Goal: Task Accomplishment & Management: Use online tool/utility

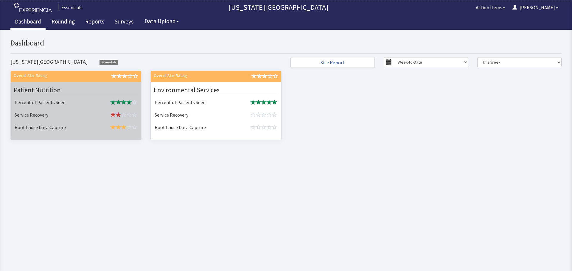
click at [59, 113] on td "Service Recovery" at bounding box center [53, 115] width 82 height 13
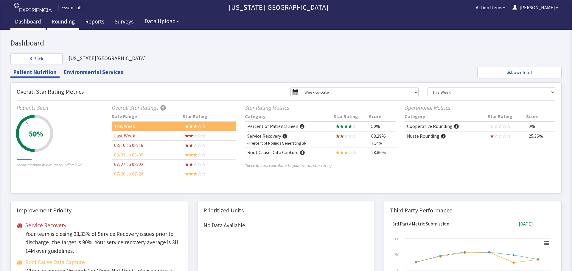
click at [62, 20] on link "Rounding" at bounding box center [63, 22] width 32 height 15
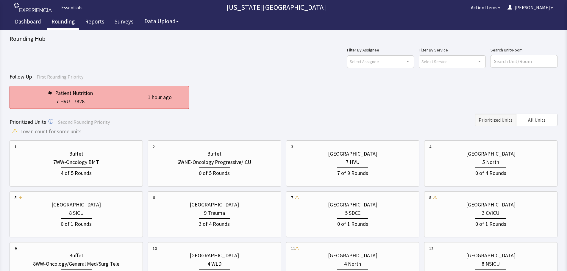
click at [154, 96] on div "1 hour ago" at bounding box center [160, 97] width 24 height 8
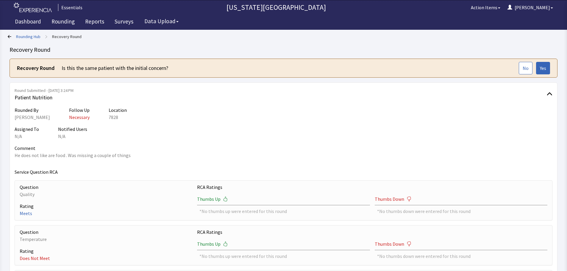
click at [28, 38] on link "Rounding Hub" at bounding box center [28, 37] width 24 height 6
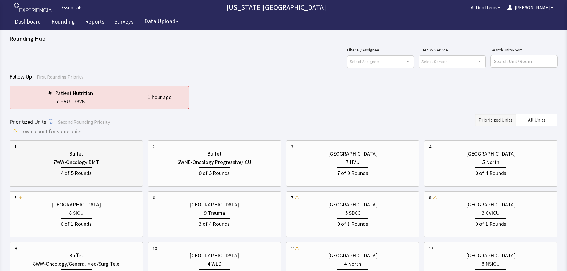
click at [106, 160] on div "7WW-Oncology BMT" at bounding box center [76, 162] width 123 height 8
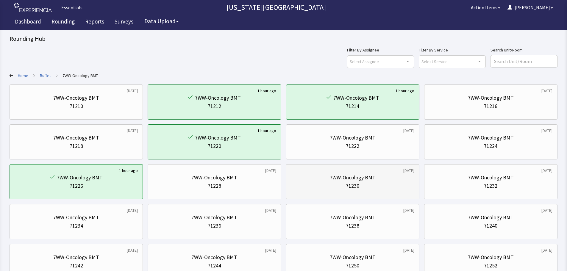
click at [369, 185] on div "71230" at bounding box center [352, 186] width 123 height 8
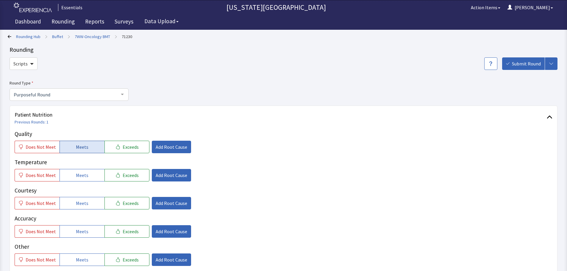
click at [82, 141] on button "Meets" at bounding box center [82, 147] width 45 height 13
click at [77, 171] on button "Meets" at bounding box center [82, 175] width 45 height 13
click at [80, 195] on div "Courtesy Does Not Meet Meets Exceeds Add Root Cause" at bounding box center [284, 198] width 538 height 24
drag, startPoint x: 81, startPoint y: 205, endPoint x: 80, endPoint y: 213, distance: 8.9
click at [81, 205] on span "Meets" at bounding box center [82, 203] width 13 height 7
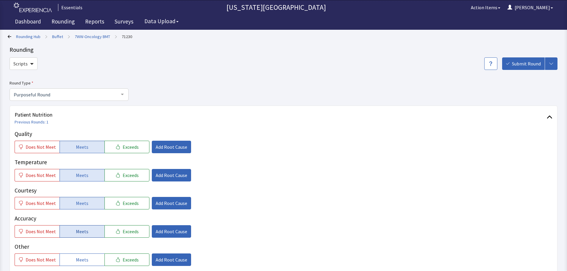
click at [79, 234] on span "Meets" at bounding box center [82, 231] width 13 height 7
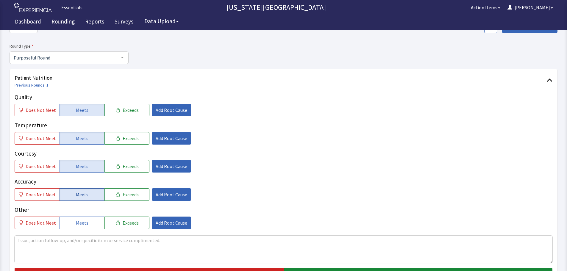
scroll to position [89, 0]
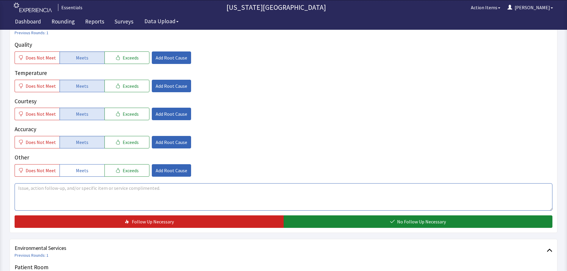
click at [93, 196] on textarea at bounding box center [284, 196] width 538 height 27
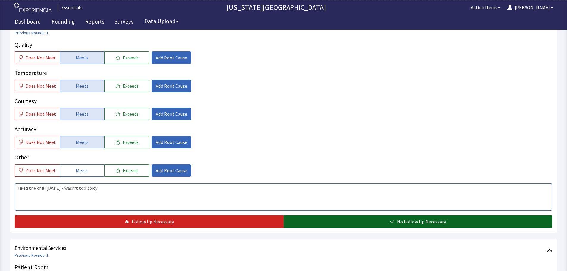
type textarea "liked the chili today - wasn't too spicy"
click at [332, 216] on button "No Follow Up Necessary" at bounding box center [418, 222] width 269 height 13
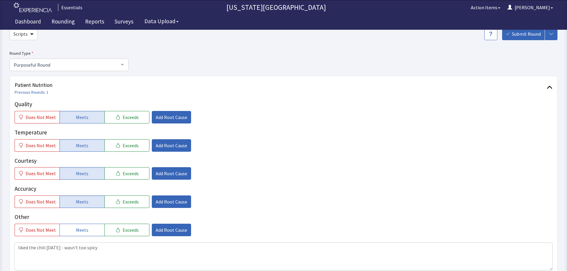
scroll to position [0, 0]
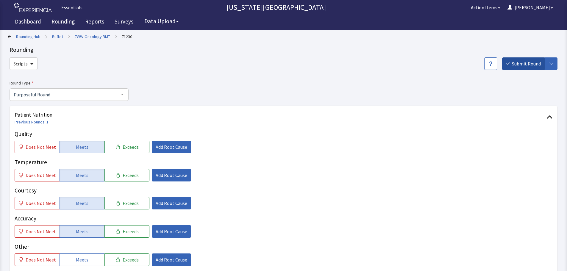
click at [531, 65] on span "Submit Round" at bounding box center [526, 63] width 29 height 7
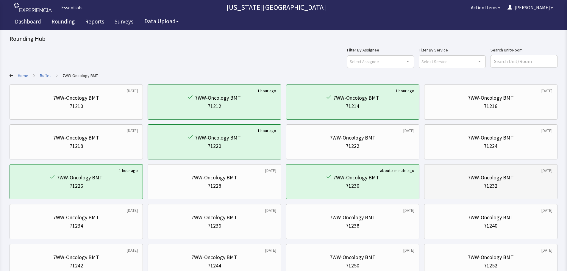
click at [512, 181] on div "7WW-Oncology BMT" at bounding box center [491, 178] width 46 height 8
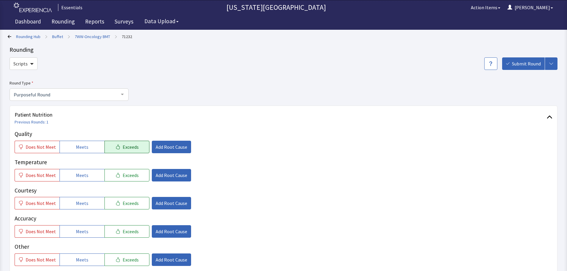
click at [125, 149] on span "Exceeds" at bounding box center [131, 147] width 16 height 7
click at [163, 148] on span "Add Root Cause" at bounding box center [172, 147] width 32 height 7
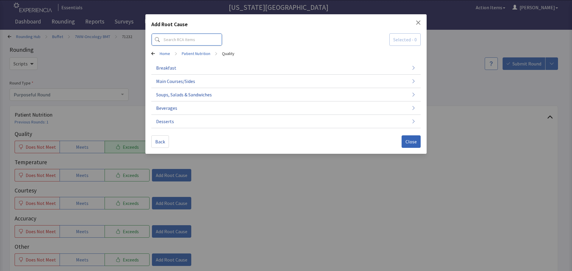
click at [197, 35] on input at bounding box center [186, 39] width 71 height 13
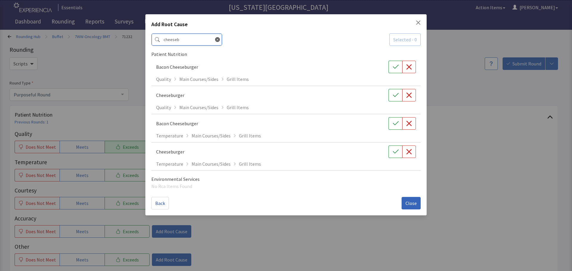
type input "cheeseb"
click at [396, 114] on div "Bacon Cheeseburger Quality Main Courses/Sides Grill Items" at bounding box center [285, 128] width 269 height 28
click at [395, 64] on icon "button" at bounding box center [395, 67] width 6 height 6
drag, startPoint x: 415, startPoint y: 197, endPoint x: 413, endPoint y: 201, distance: 5.0
click at [414, 201] on div "Back Close" at bounding box center [285, 200] width 269 height 17
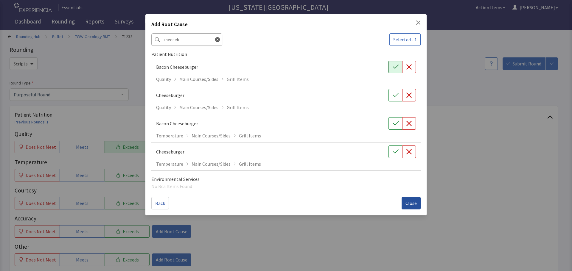
click at [413, 201] on span "Close" at bounding box center [410, 203] width 11 height 7
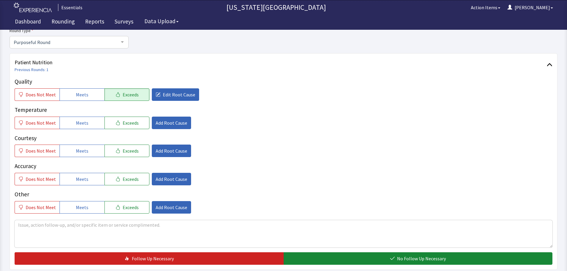
scroll to position [60, 0]
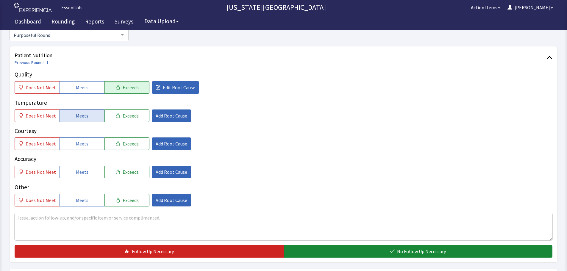
click at [71, 119] on button "Meets" at bounding box center [82, 116] width 45 height 13
click at [77, 149] on button "Meets" at bounding box center [82, 144] width 45 height 13
click at [76, 170] on span "Meets" at bounding box center [82, 172] width 13 height 7
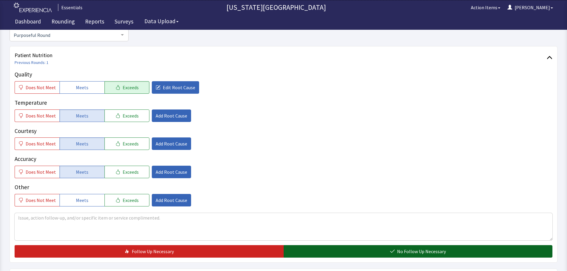
click at [428, 251] on span "No Follow Up Necessary" at bounding box center [421, 251] width 49 height 7
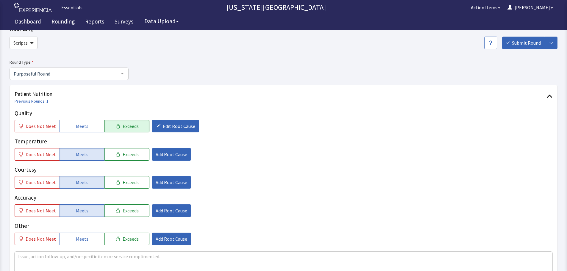
scroll to position [0, 0]
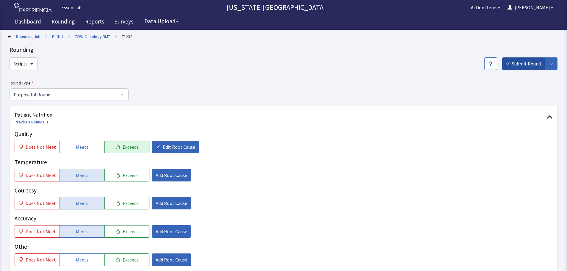
click at [518, 66] on span "Submit Round" at bounding box center [526, 63] width 29 height 7
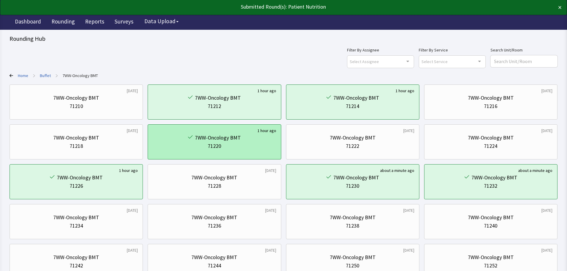
scroll to position [30, 0]
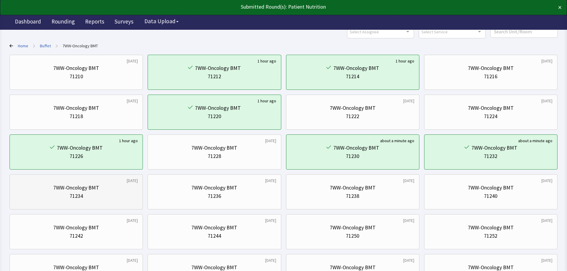
click at [101, 203] on div "7WW-Oncology BMT 71234" at bounding box center [76, 192] width 123 height 29
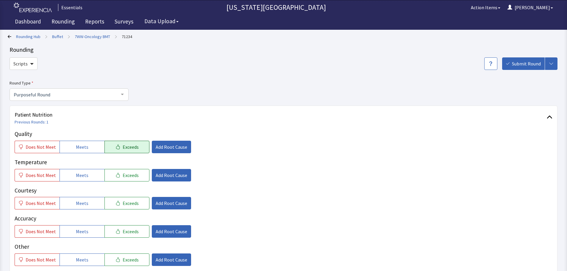
click at [105, 149] on button "Exceeds" at bounding box center [127, 147] width 45 height 13
click at [90, 150] on button "Meets" at bounding box center [82, 147] width 45 height 13
click at [85, 183] on div "Quality Does Not Meet Meets Exceeds Add Root Cause Temperature Does Not Meet Me…" at bounding box center [284, 198] width 538 height 136
click at [83, 176] on span "Meets" at bounding box center [82, 175] width 13 height 7
drag, startPoint x: 80, startPoint y: 202, endPoint x: 82, endPoint y: 216, distance: 14.8
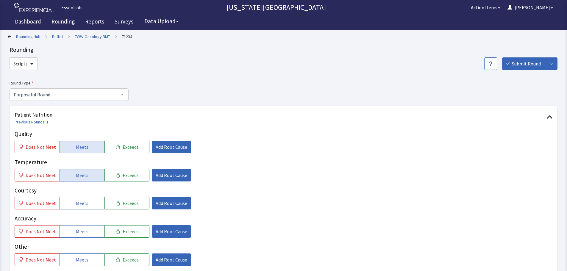
click at [79, 203] on span "Meets" at bounding box center [82, 203] width 13 height 7
drag, startPoint x: 84, startPoint y: 221, endPoint x: 83, endPoint y: 227, distance: 6.3
click at [84, 243] on div "Accuracy Does Not Meet Meets Exceeds Add Root Cause" at bounding box center [284, 255] width 538 height 24
click at [83, 228] on button "Meets" at bounding box center [82, 231] width 45 height 13
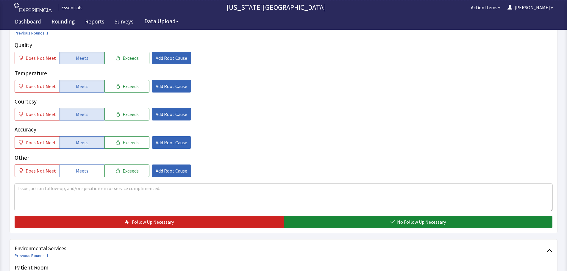
scroll to position [89, 0]
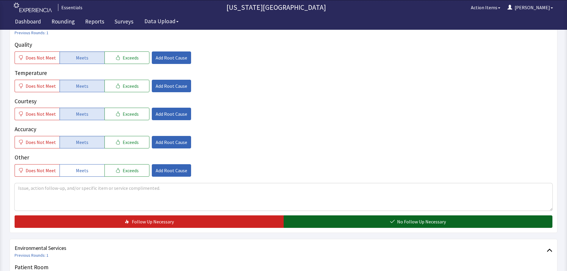
click at [380, 225] on button "No Follow Up Necessary" at bounding box center [418, 222] width 269 height 13
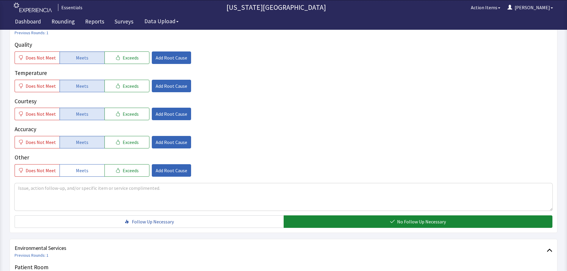
scroll to position [0, 0]
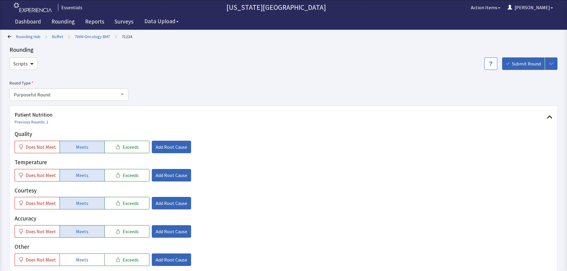
click at [528, 49] on div "Rounding" at bounding box center [284, 50] width 548 height 8
click at [525, 66] on span "Submit Round" at bounding box center [526, 63] width 29 height 7
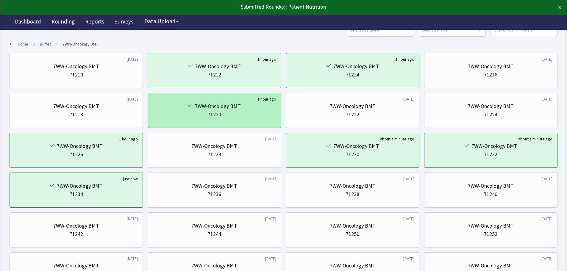
scroll to position [60, 0]
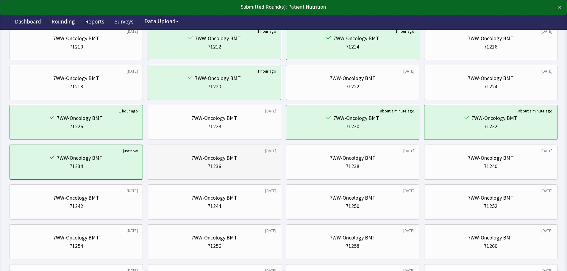
click at [225, 166] on div "71236" at bounding box center [214, 166] width 123 height 8
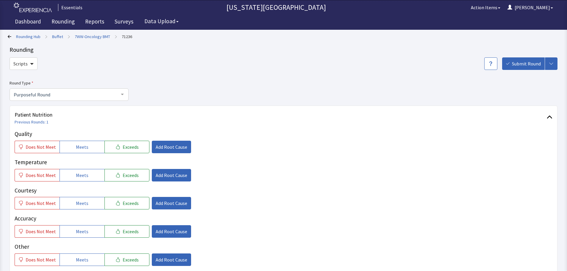
click at [80, 153] on div "Quality Does Not Meet Meets Exceeds Add Root Cause Temperature Does Not Meet Me…" at bounding box center [284, 198] width 538 height 136
click at [80, 149] on span "Meets" at bounding box center [82, 147] width 13 height 7
click at [86, 179] on button "Meets" at bounding box center [82, 175] width 45 height 13
click at [86, 208] on button "Meets" at bounding box center [82, 203] width 45 height 13
click at [80, 243] on p "Other" at bounding box center [284, 247] width 538 height 9
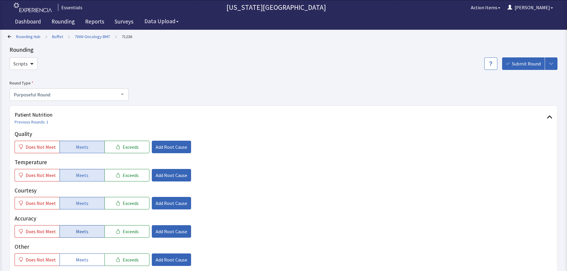
click at [88, 229] on button "Meets" at bounding box center [82, 231] width 45 height 13
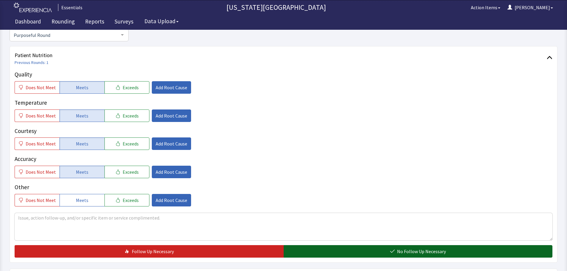
click at [385, 254] on button "No Follow Up Necessary" at bounding box center [418, 251] width 269 height 13
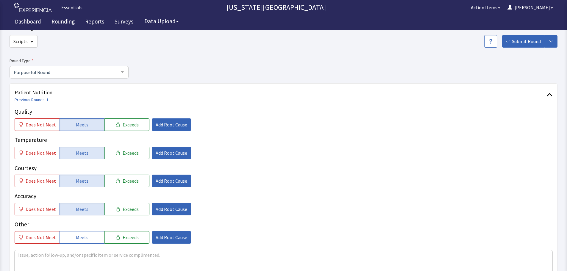
scroll to position [0, 0]
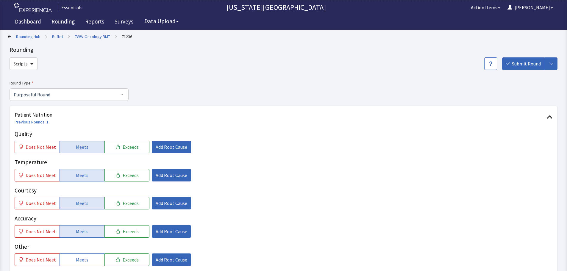
click at [530, 63] on span "Submit Round" at bounding box center [526, 63] width 29 height 7
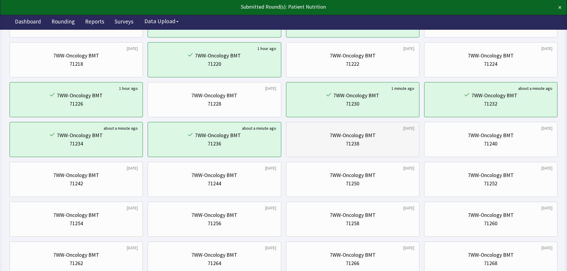
scroll to position [89, 0]
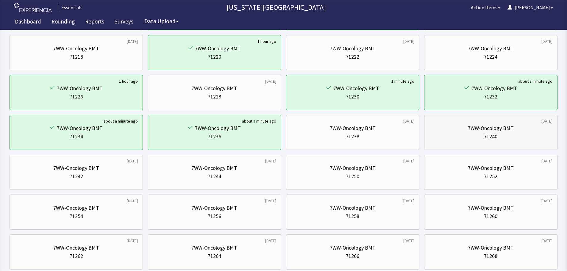
click at [470, 133] on div "71240" at bounding box center [490, 137] width 123 height 8
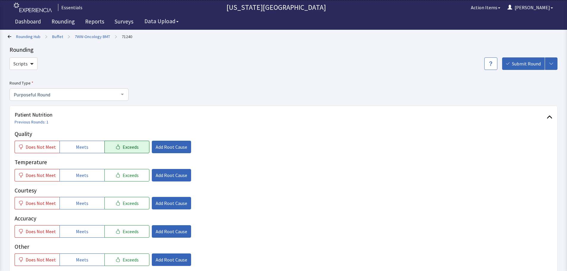
click at [127, 147] on span "Exceeds" at bounding box center [131, 147] width 16 height 7
click at [71, 181] on button "Meets" at bounding box center [82, 175] width 45 height 13
click at [109, 177] on button "Exceeds" at bounding box center [127, 175] width 45 height 13
click at [76, 207] on span "Meets" at bounding box center [82, 203] width 13 height 7
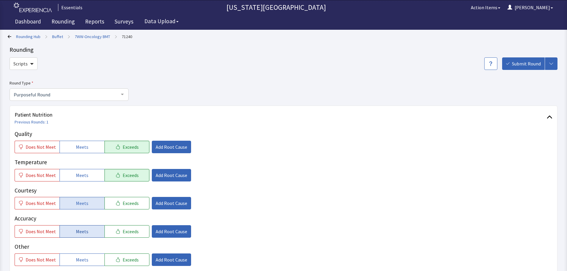
click at [76, 235] on span "Meets" at bounding box center [82, 231] width 13 height 7
click at [167, 148] on span "Add Root Cause" at bounding box center [172, 147] width 32 height 7
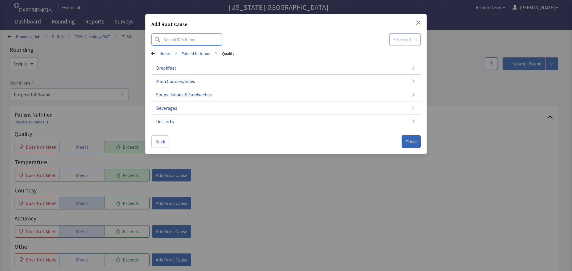
click at [181, 44] on input at bounding box center [186, 39] width 71 height 13
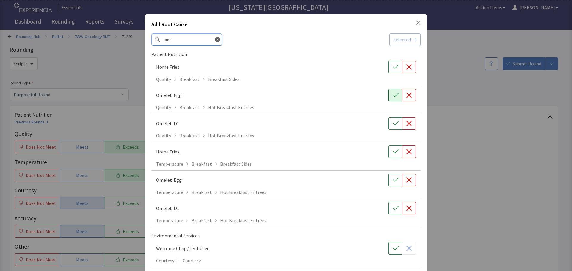
type input "ome"
click at [393, 98] on icon "button" at bounding box center [395, 95] width 6 height 6
click at [392, 183] on icon "button" at bounding box center [395, 180] width 6 height 6
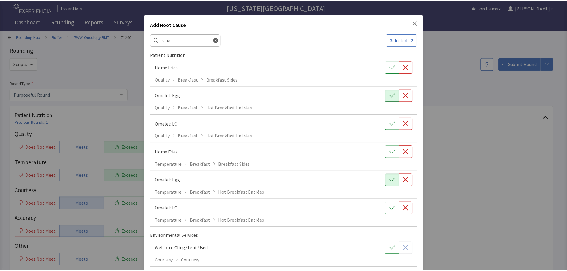
scroll to position [27, 0]
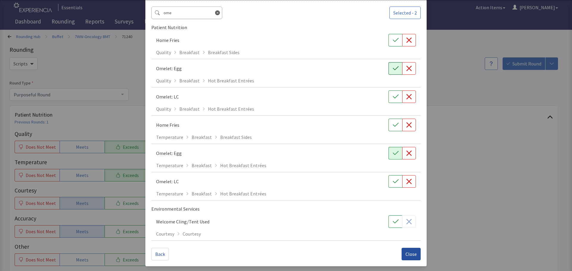
click at [405, 255] on span "Close" at bounding box center [410, 254] width 11 height 7
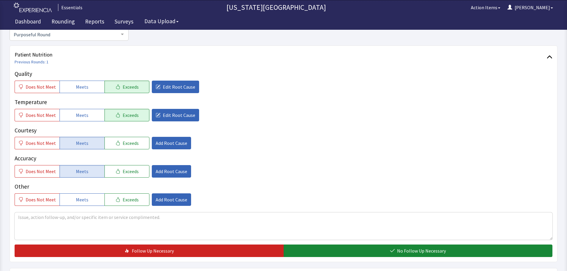
scroll to position [60, 0]
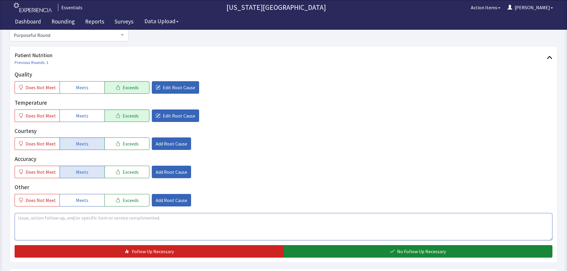
click at [114, 224] on textarea at bounding box center [284, 226] width 538 height 27
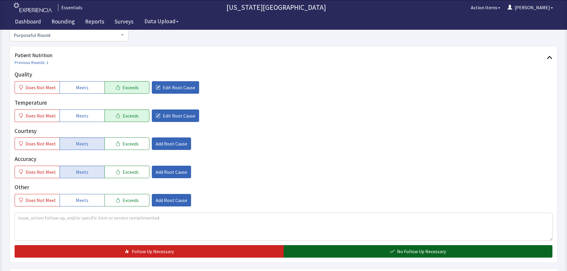
click at [336, 252] on button "No Follow Up Necessary" at bounding box center [418, 251] width 269 height 13
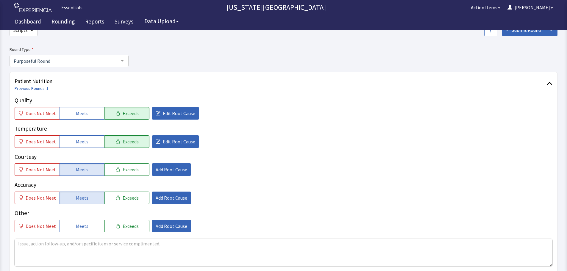
scroll to position [0, 0]
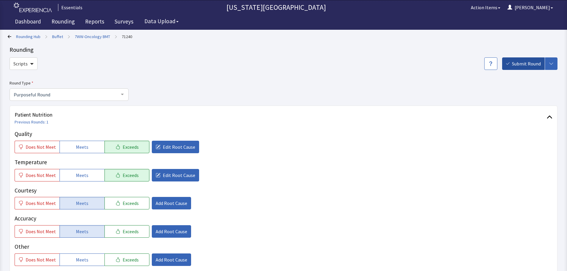
click at [518, 66] on span "Submit Round" at bounding box center [526, 63] width 29 height 7
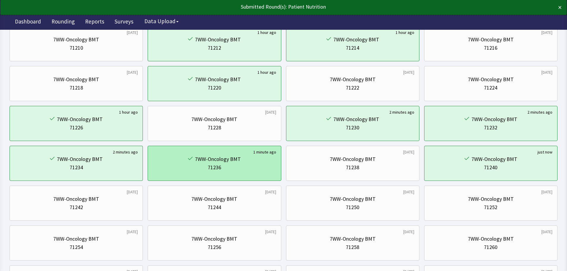
scroll to position [60, 0]
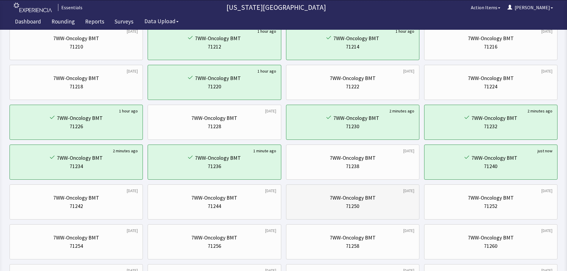
click at [311, 198] on div "7WW-Oncology BMT" at bounding box center [352, 198] width 123 height 8
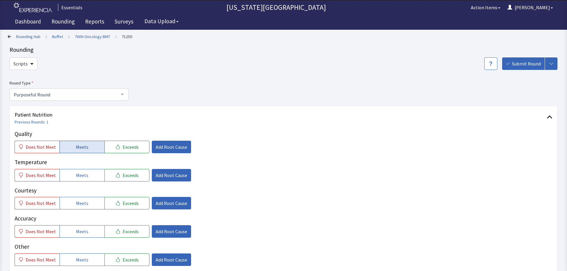
click at [78, 147] on span "Meets" at bounding box center [82, 147] width 13 height 7
click at [83, 177] on span "Meets" at bounding box center [82, 175] width 13 height 7
click at [83, 201] on span "Meets" at bounding box center [82, 203] width 13 height 7
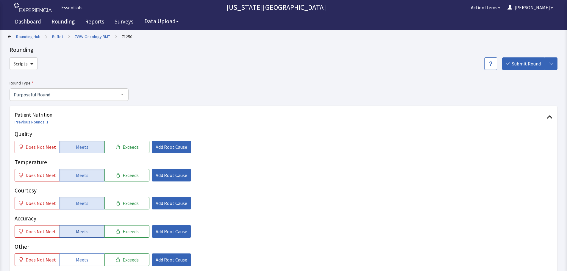
click at [81, 227] on button "Meets" at bounding box center [82, 231] width 45 height 13
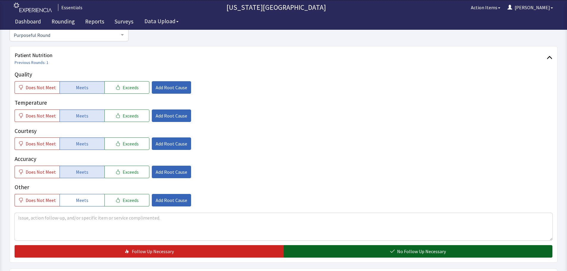
click at [356, 256] on button "No Follow Up Necessary" at bounding box center [418, 251] width 269 height 13
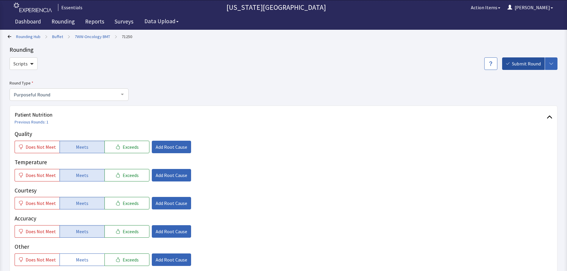
click at [518, 64] on span "Submit Round" at bounding box center [526, 63] width 29 height 7
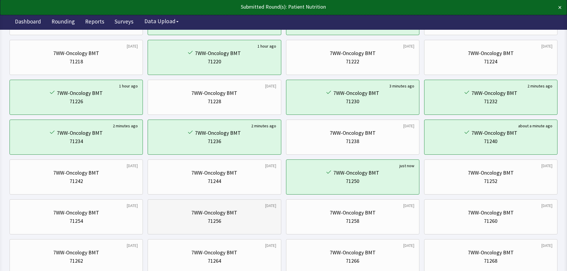
scroll to position [89, 0]
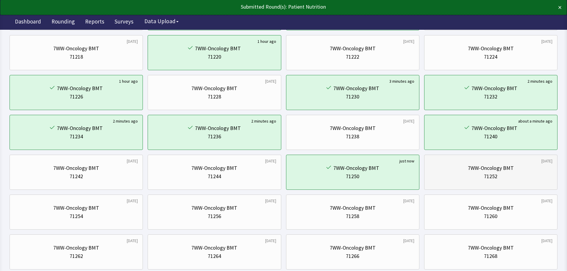
click at [484, 167] on div "7WW-Oncology BMT" at bounding box center [491, 168] width 46 height 8
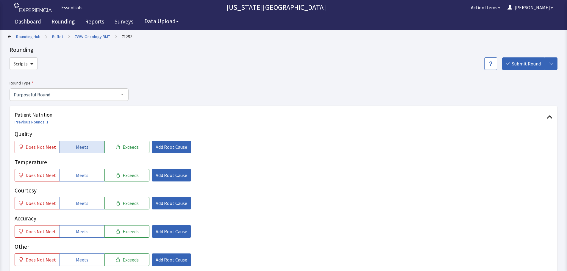
click at [87, 147] on button "Meets" at bounding box center [82, 147] width 45 height 13
click at [84, 173] on span "Meets" at bounding box center [82, 175] width 13 height 7
click at [129, 203] on span "Exceeds" at bounding box center [131, 203] width 16 height 7
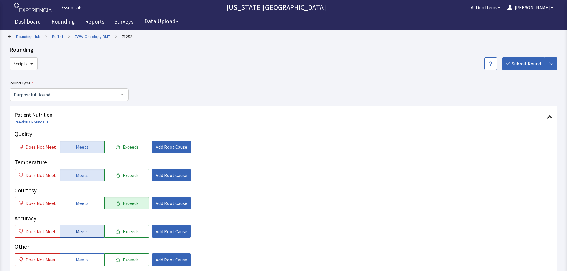
click at [83, 236] on button "Meets" at bounding box center [82, 231] width 45 height 13
click at [171, 207] on span "Add Root Cause" at bounding box center [172, 203] width 32 height 7
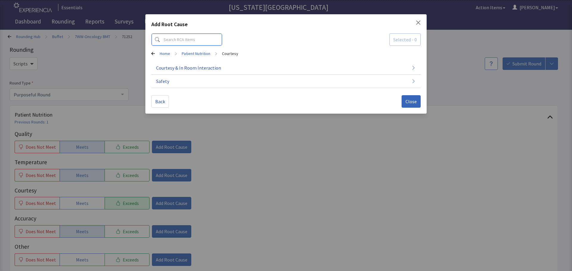
click at [181, 39] on input at bounding box center [186, 39] width 71 height 13
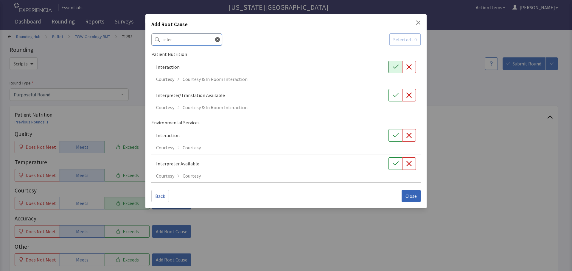
type input "inter"
click at [393, 71] on button "button" at bounding box center [395, 67] width 14 height 13
click at [409, 194] on span "Close" at bounding box center [410, 196] width 11 height 7
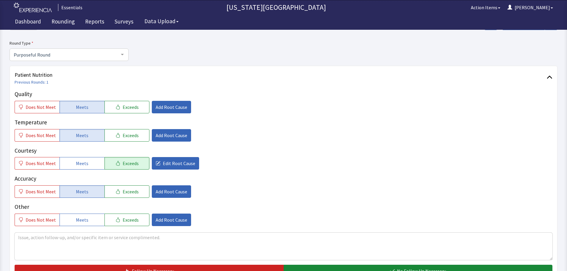
scroll to position [89, 0]
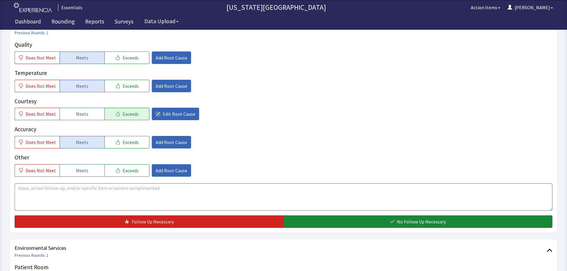
click at [206, 194] on textarea at bounding box center [284, 196] width 538 height 27
type textarea "H"
type textarea "On 10g fat per day diet - difficult to find foods that fit on his diet sometime…"
click at [438, 231] on div "Patient Nutrition Previous Rounds: 1 Quality Does Not Meet Meets Exceeds Add Ro…" at bounding box center [284, 124] width 548 height 217
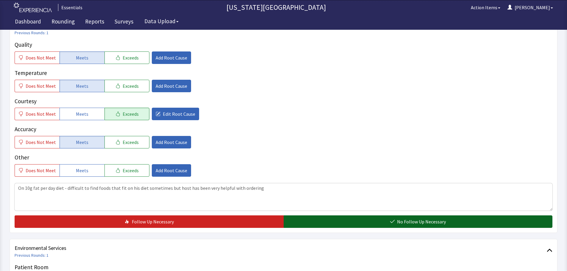
click at [442, 226] on button "No Follow Up Necessary" at bounding box center [418, 222] width 269 height 13
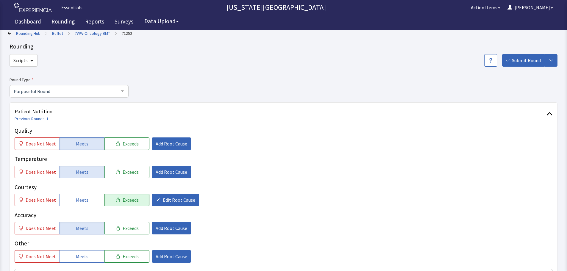
scroll to position [0, 0]
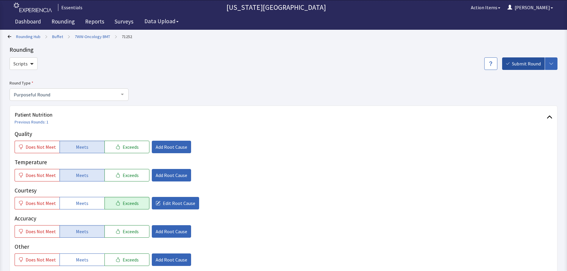
click at [526, 61] on span "Submit Round" at bounding box center [526, 63] width 29 height 7
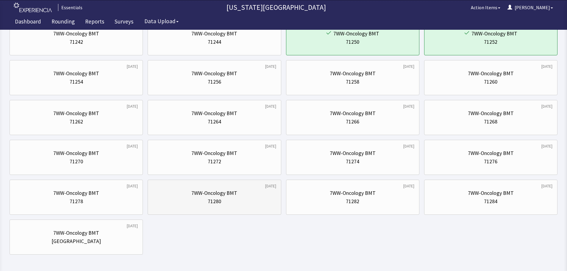
scroll to position [187, 0]
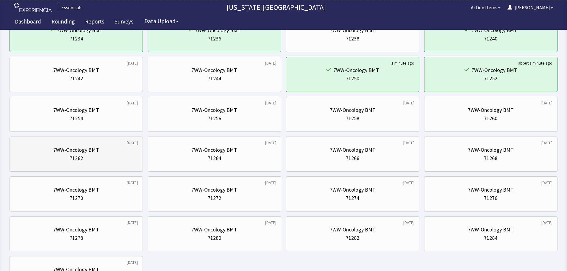
click at [80, 152] on div "7WW-Oncology BMT" at bounding box center [76, 150] width 46 height 8
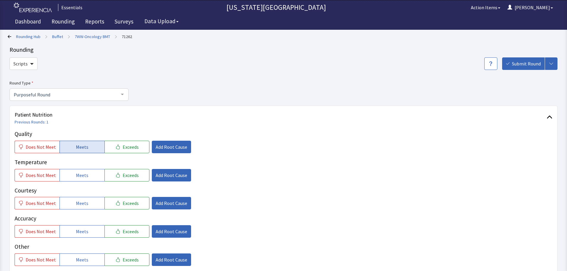
click at [77, 146] on span "Meets" at bounding box center [82, 147] width 13 height 7
click at [70, 173] on button "Meets" at bounding box center [82, 175] width 45 height 13
click at [124, 202] on span "Exceeds" at bounding box center [131, 203] width 16 height 7
click at [94, 221] on p "Accuracy" at bounding box center [284, 218] width 538 height 9
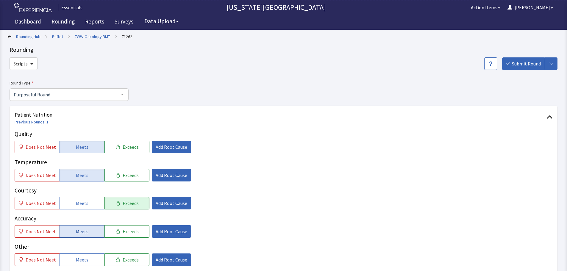
click at [85, 232] on span "Meets" at bounding box center [82, 231] width 13 height 7
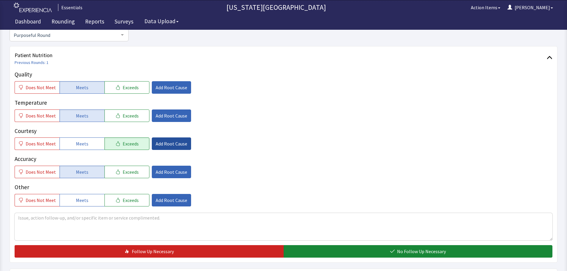
click at [164, 142] on span "Add Root Cause" at bounding box center [172, 143] width 32 height 7
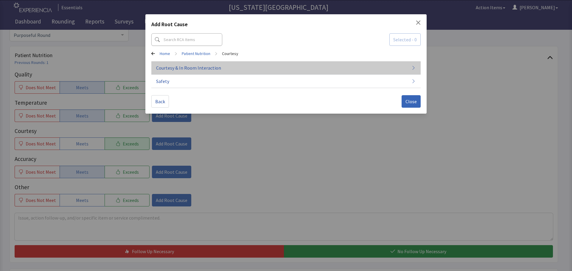
click at [191, 72] on button "Courtesy & In Room Interaction" at bounding box center [285, 67] width 269 height 13
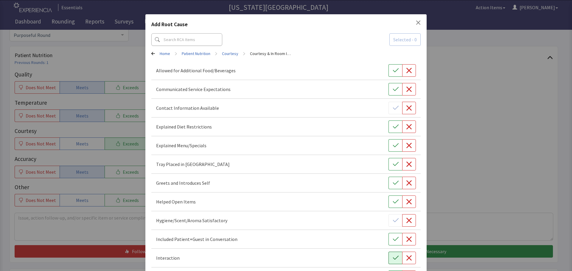
click at [388, 252] on button "button" at bounding box center [395, 258] width 14 height 13
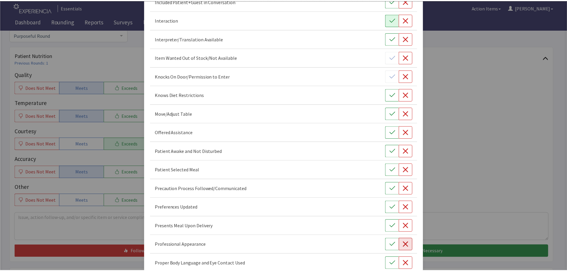
scroll to position [346, 0]
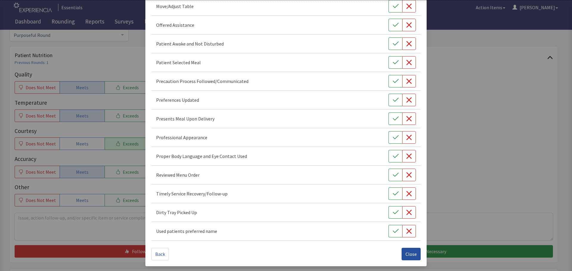
click at [406, 254] on span "Close" at bounding box center [410, 254] width 11 height 7
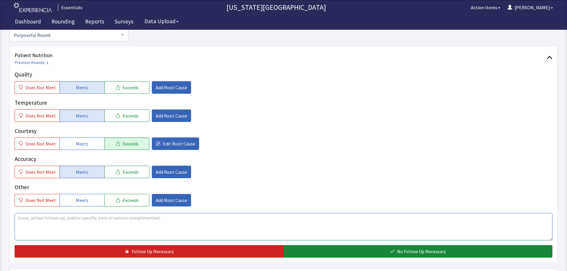
click at [110, 221] on textarea at bounding box center [284, 226] width 538 height 27
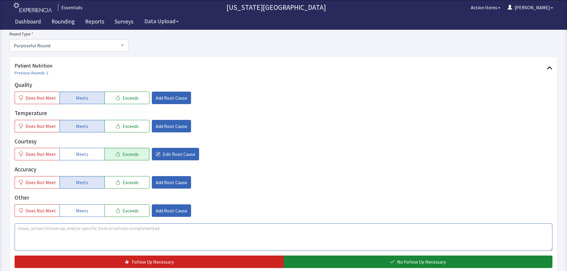
scroll to position [60, 0]
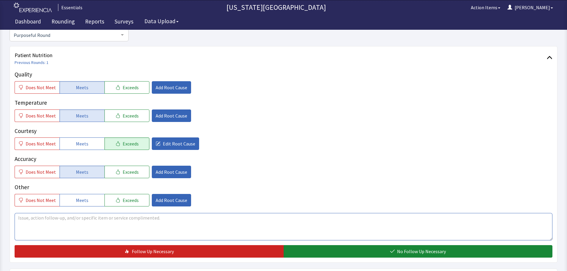
click at [98, 222] on textarea at bounding box center [284, 226] width 538 height 27
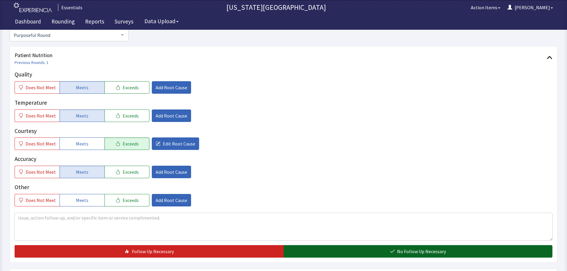
click at [368, 254] on button "No Follow Up Necessary" at bounding box center [418, 251] width 269 height 13
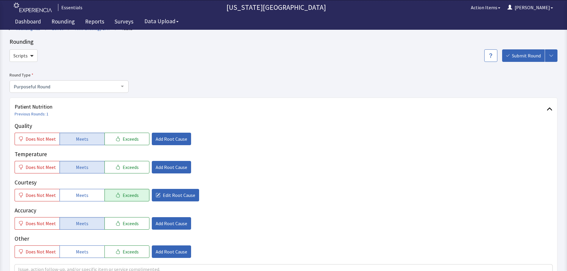
scroll to position [0, 0]
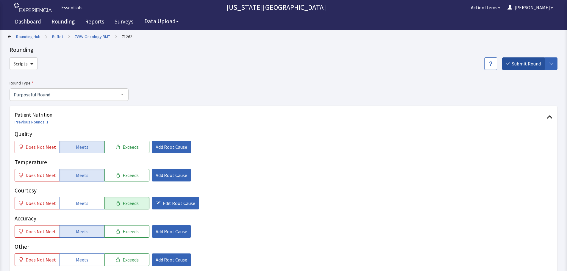
click at [519, 63] on span "Submit Round" at bounding box center [526, 63] width 29 height 7
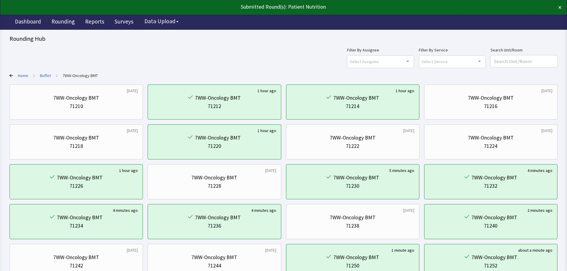
click at [43, 74] on link "Buffet" at bounding box center [45, 76] width 11 height 6
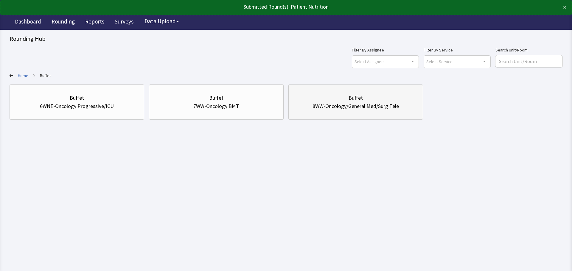
click at [339, 100] on div "Buffet" at bounding box center [355, 98] width 124 height 8
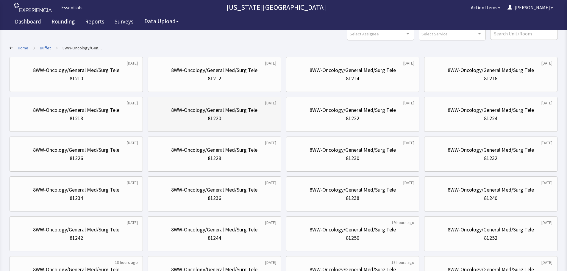
scroll to position [60, 0]
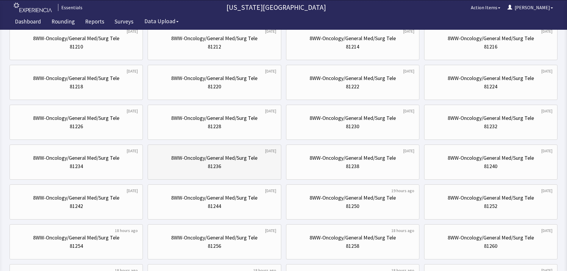
click at [202, 160] on div "8WW-Oncology/General Med/Surg Tele" at bounding box center [214, 158] width 86 height 8
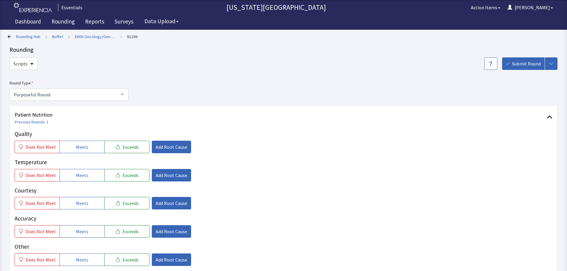
scroll to position [30, 0]
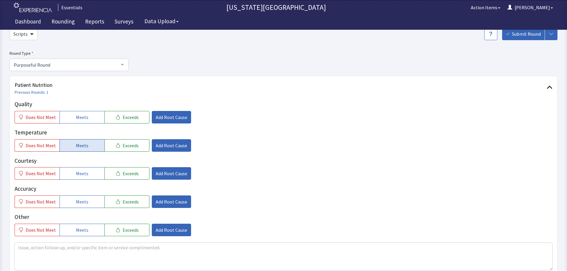
click at [80, 144] on span "Meets" at bounding box center [82, 145] width 13 height 7
click at [76, 121] on span "Meets" at bounding box center [82, 117] width 13 height 7
click at [170, 141] on button "Add Root Cause" at bounding box center [171, 145] width 39 height 13
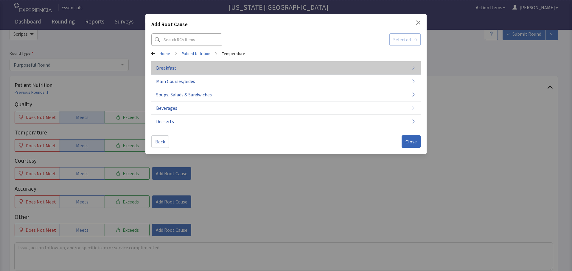
click at [194, 88] on button "Breakfast" at bounding box center [285, 94] width 269 height 13
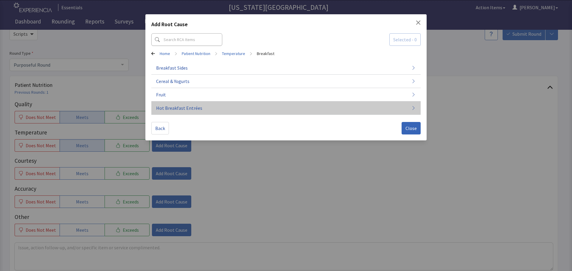
click at [236, 108] on button "Hot Breakfast Entrées" at bounding box center [285, 108] width 269 height 13
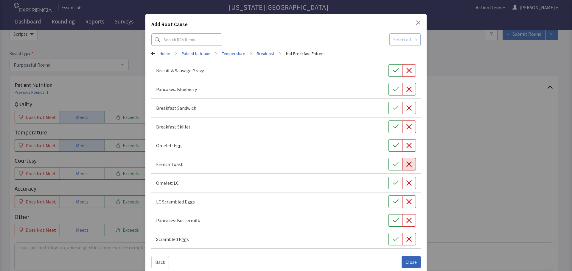
click at [406, 163] on icon "button" at bounding box center [409, 164] width 6 height 6
click at [409, 260] on span "Close" at bounding box center [410, 262] width 11 height 7
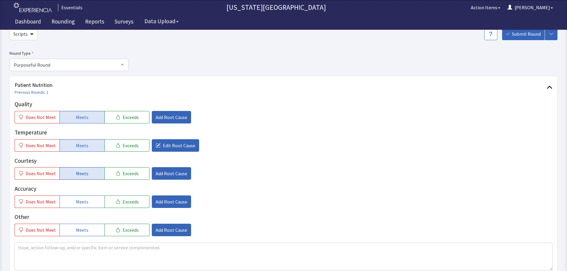
click at [89, 169] on button "Meets" at bounding box center [82, 173] width 45 height 13
click at [86, 201] on button "Meets" at bounding box center [82, 202] width 45 height 13
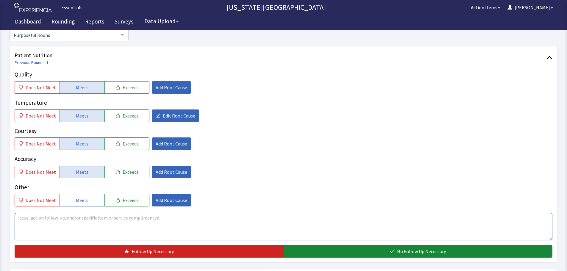
click at [230, 217] on textarea at bounding box center [284, 226] width 538 height 27
click at [389, 258] on div "Patient Nutrition Previous Rounds: 1 Quality Does Not Meet Meets Exceeds Add Ro…" at bounding box center [284, 154] width 548 height 217
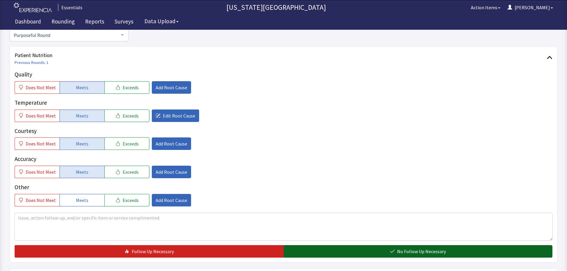
click at [400, 253] on span "No Follow Up Necessary" at bounding box center [421, 251] width 49 height 7
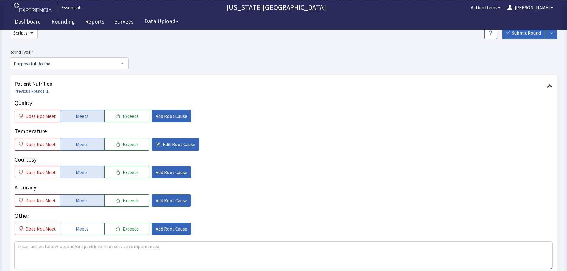
scroll to position [0, 0]
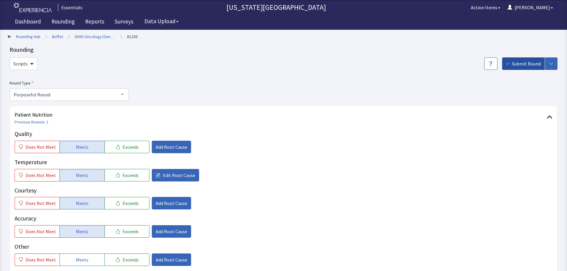
click at [514, 63] on span "Submit Round" at bounding box center [526, 63] width 29 height 7
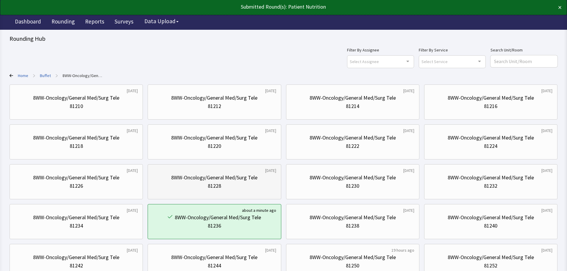
scroll to position [30, 0]
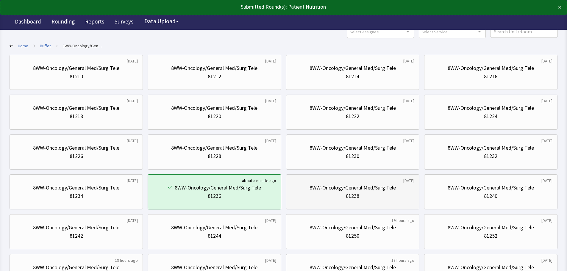
click at [373, 193] on div "81238" at bounding box center [352, 196] width 123 height 8
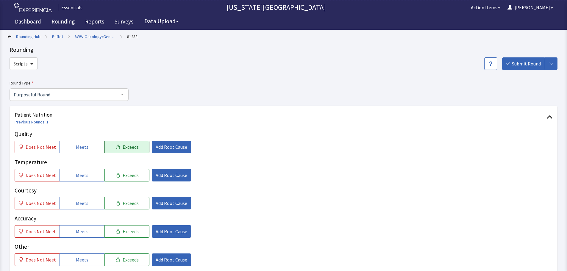
click at [113, 144] on button "Exceeds" at bounding box center [127, 147] width 45 height 13
click at [80, 181] on button "Meets" at bounding box center [82, 175] width 45 height 13
click at [77, 203] on span "Meets" at bounding box center [82, 203] width 13 height 7
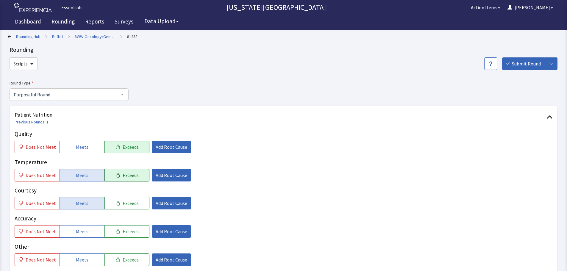
click at [122, 171] on button "Exceeds" at bounding box center [127, 175] width 45 height 13
click at [84, 236] on button "Meets" at bounding box center [82, 231] width 45 height 13
click at [166, 148] on span "Add Root Cause" at bounding box center [172, 147] width 32 height 7
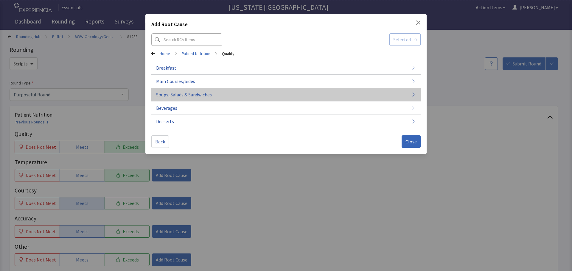
click at [210, 96] on span "Soups, Salads & Sandwiches" at bounding box center [184, 94] width 56 height 7
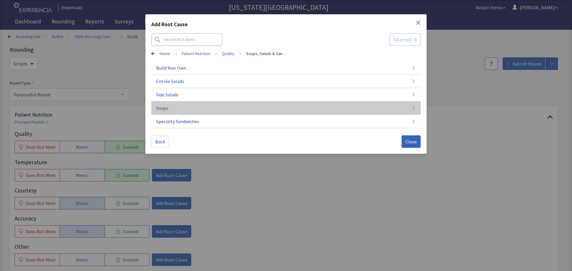
click at [230, 107] on button "Soups" at bounding box center [285, 108] width 269 height 13
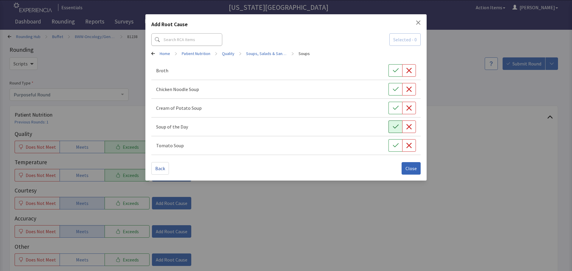
click at [394, 128] on icon "button" at bounding box center [395, 127] width 6 height 6
click at [201, 53] on link "Patient Nutrition" at bounding box center [196, 54] width 29 height 6
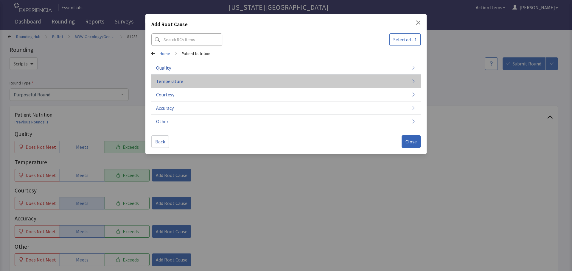
click at [173, 78] on span "Temperature" at bounding box center [169, 81] width 27 height 7
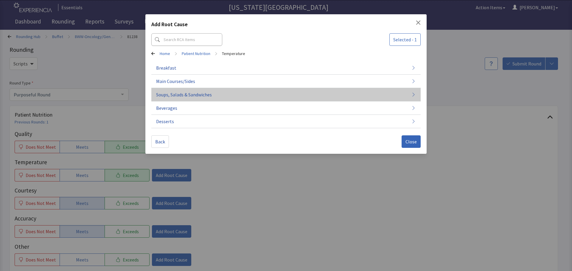
click at [201, 100] on button "Soups, Salads & Sandwiches" at bounding box center [285, 94] width 269 height 13
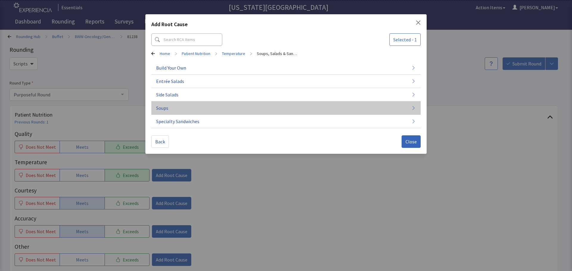
click at [208, 106] on button "Soups" at bounding box center [285, 108] width 269 height 13
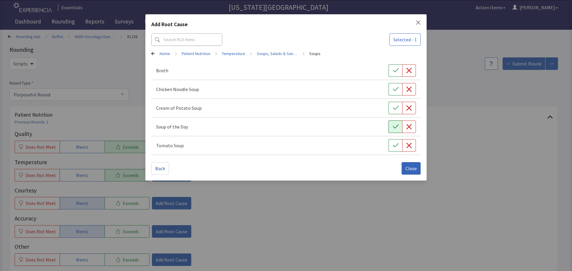
click at [394, 128] on icon "button" at bounding box center [395, 127] width 6 height 6
click at [409, 170] on span "Close" at bounding box center [410, 168] width 11 height 7
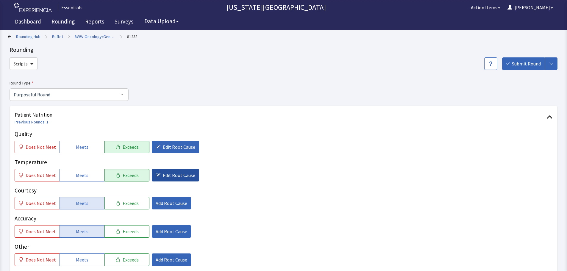
scroll to position [119, 0]
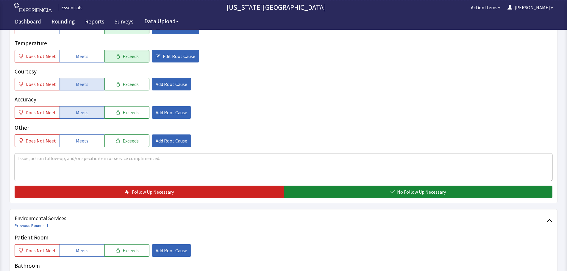
click at [175, 183] on div "Quality Does Not Meet Meets Exceeds Edit Root Cause Temperature Does Not Meet M…" at bounding box center [284, 105] width 538 height 188
click at [175, 173] on textarea at bounding box center [284, 167] width 538 height 27
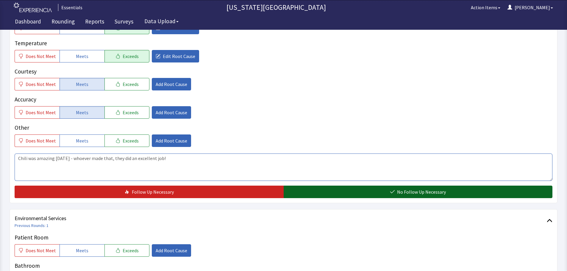
type textarea "Chili was amazing today - whoever made that, they did an excellent job!"
click at [342, 193] on button "No Follow Up Necessary" at bounding box center [418, 192] width 269 height 13
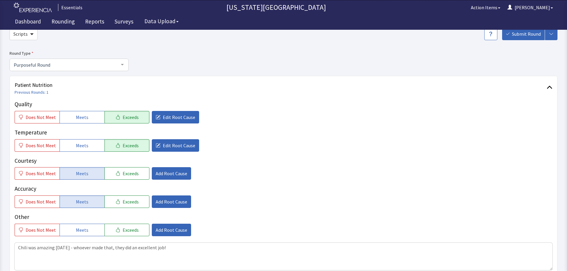
scroll to position [0, 0]
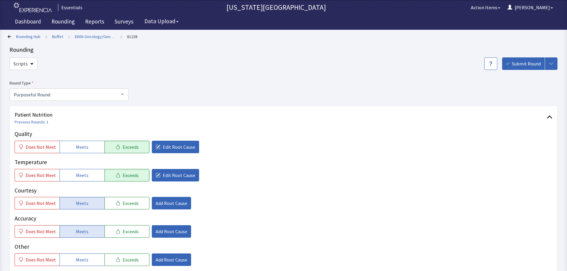
click at [528, 61] on span "Submit Round" at bounding box center [526, 63] width 29 height 7
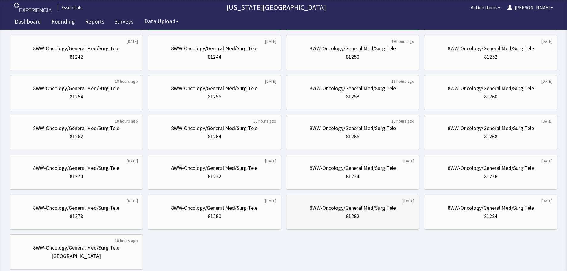
scroll to position [238, 0]
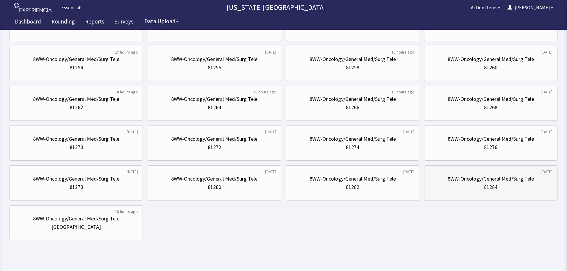
click at [480, 182] on div "8WW-Oncology/General Med/Surg Tele" at bounding box center [491, 179] width 86 height 8
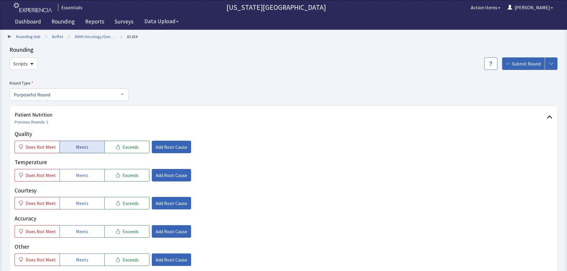
click at [78, 151] on button "Meets" at bounding box center [82, 147] width 45 height 13
click at [76, 175] on span "Meets" at bounding box center [82, 175] width 13 height 7
click at [78, 208] on button "Meets" at bounding box center [82, 203] width 45 height 13
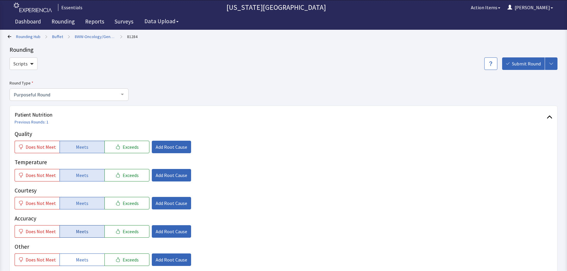
click at [79, 226] on button "Meets" at bounding box center [82, 231] width 45 height 13
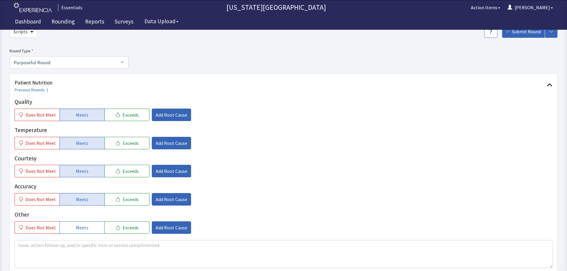
scroll to position [60, 0]
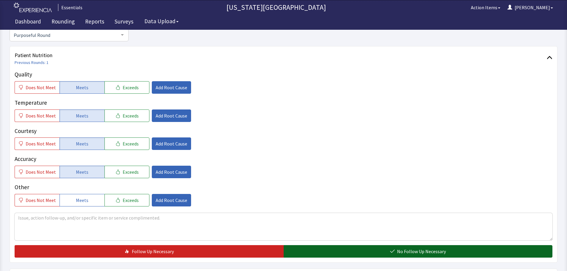
click at [373, 245] on button "No Follow Up Necessary" at bounding box center [418, 251] width 269 height 13
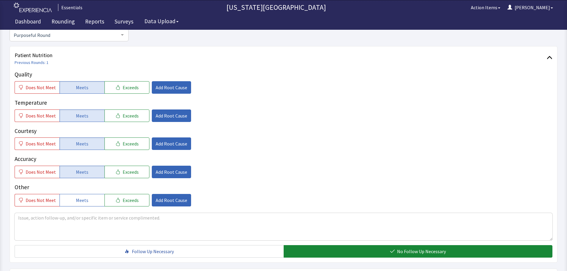
scroll to position [0, 0]
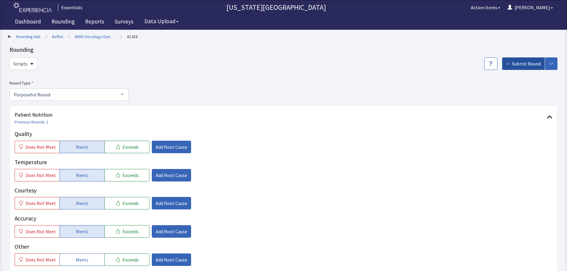
click at [526, 68] on button "Submit Round" at bounding box center [523, 63] width 43 height 13
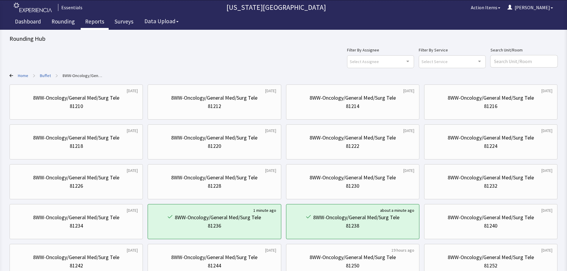
click at [89, 29] on link "Reports" at bounding box center [95, 22] width 28 height 15
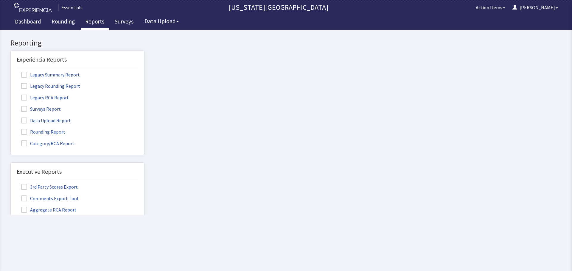
click at [24, 131] on span at bounding box center [24, 132] width 6 height 6
click at [11, 129] on input "Rounding Report" at bounding box center [11, 129] width 0 height 0
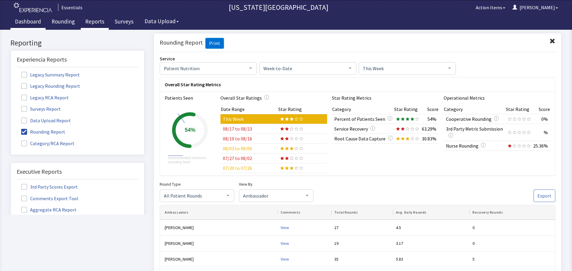
click at [28, 26] on link "Dashboard" at bounding box center [27, 22] width 35 height 15
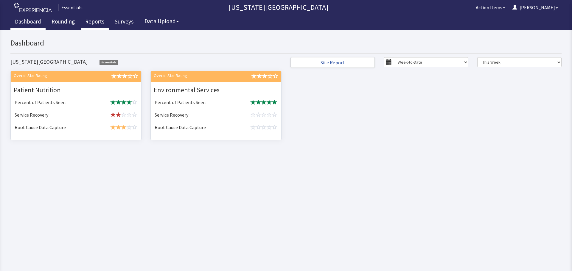
click at [98, 23] on link "Reports" at bounding box center [95, 22] width 28 height 15
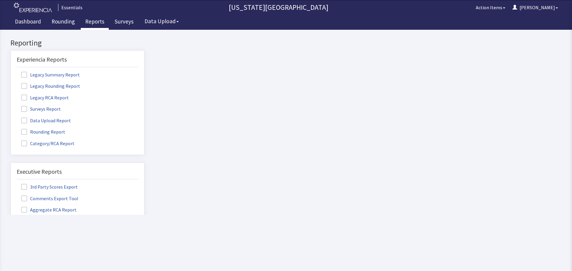
click at [24, 110] on span at bounding box center [24, 109] width 6 height 6
click at [11, 106] on input "Surveys Report" at bounding box center [11, 106] width 0 height 0
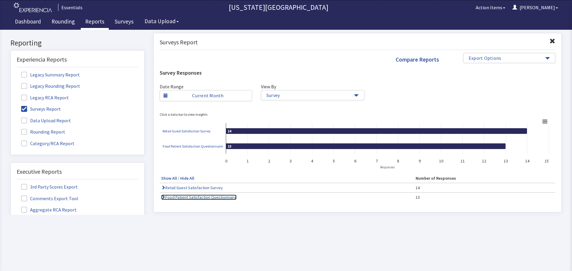
click at [214, 199] on link "Food Patient Satisfaction Questionnaire" at bounding box center [198, 197] width 75 height 5
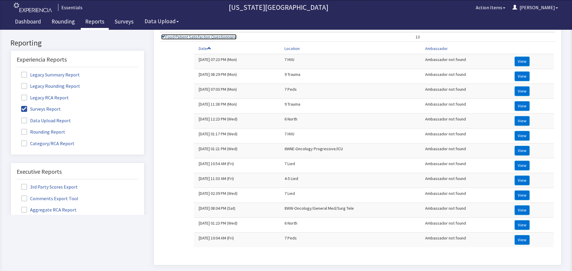
scroll to position [208, 0]
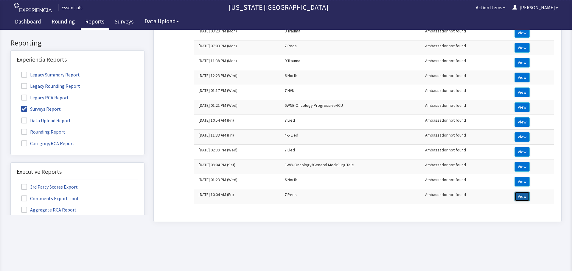
click at [520, 196] on button "View" at bounding box center [521, 197] width 15 height 10
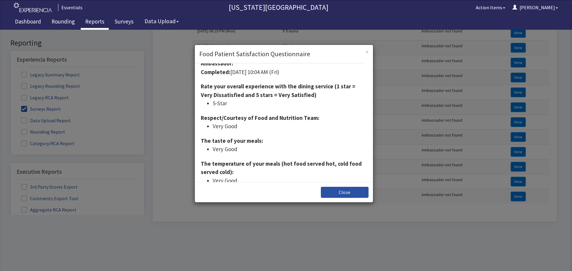
scroll to position [0, 0]
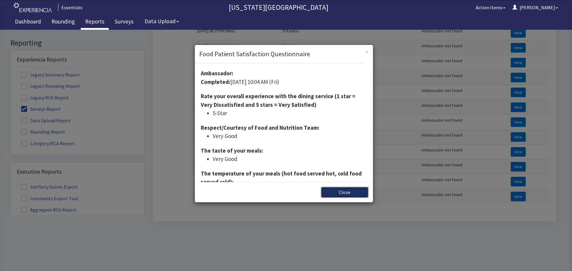
click at [326, 190] on button "Close" at bounding box center [345, 192] width 48 height 11
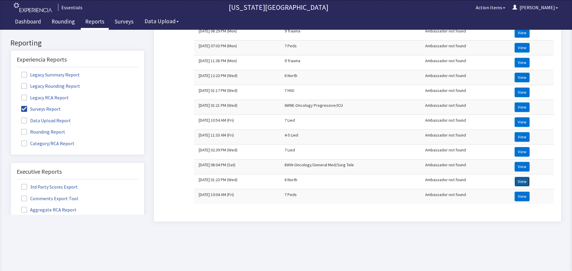
click at [523, 178] on button "View" at bounding box center [521, 182] width 15 height 10
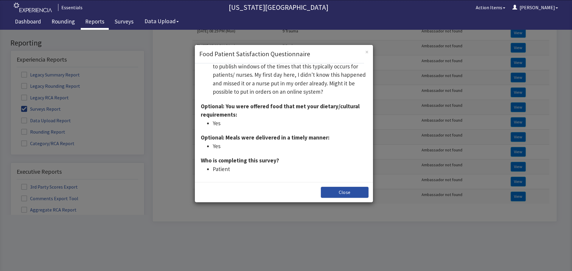
scroll to position [121, 0]
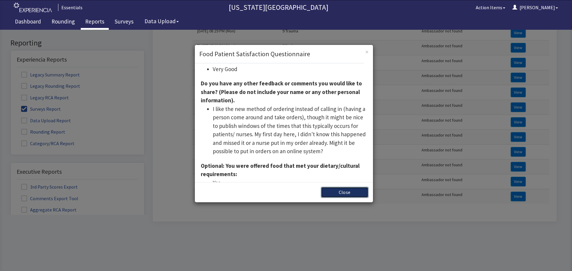
click at [344, 194] on button "Close" at bounding box center [345, 192] width 48 height 11
